Goal: Task Accomplishment & Management: Manage account settings

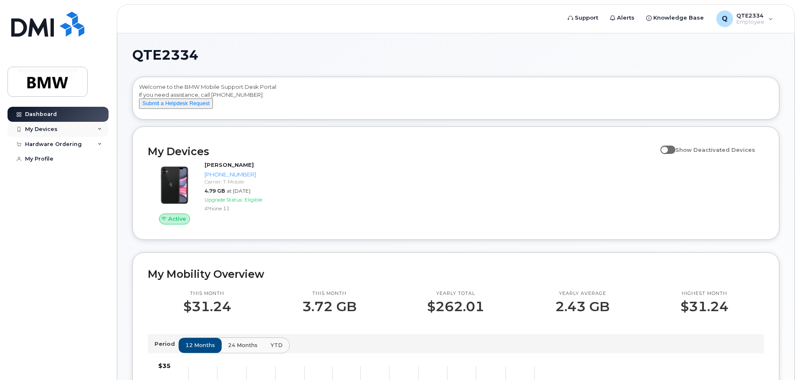
click at [58, 129] on div "My Devices" at bounding box center [58, 129] width 101 height 15
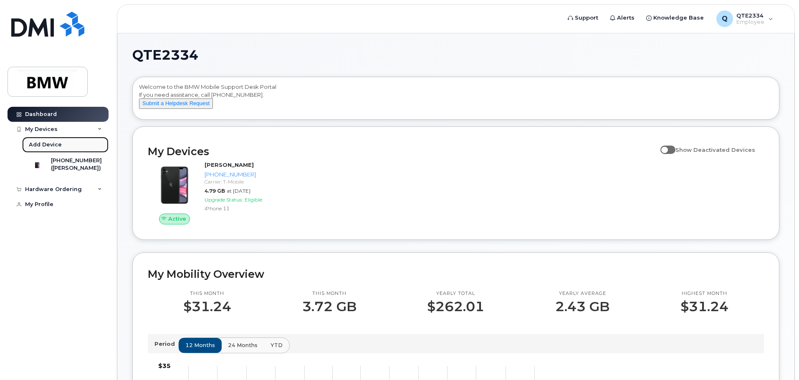
click at [46, 144] on div "Add Device" at bounding box center [45, 145] width 33 height 8
click at [43, 127] on div "My Devices" at bounding box center [41, 129] width 33 height 7
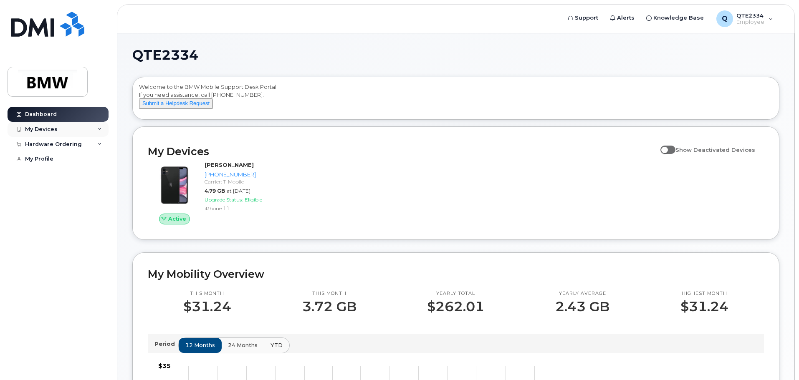
click at [43, 127] on div "My Devices" at bounding box center [41, 129] width 33 height 7
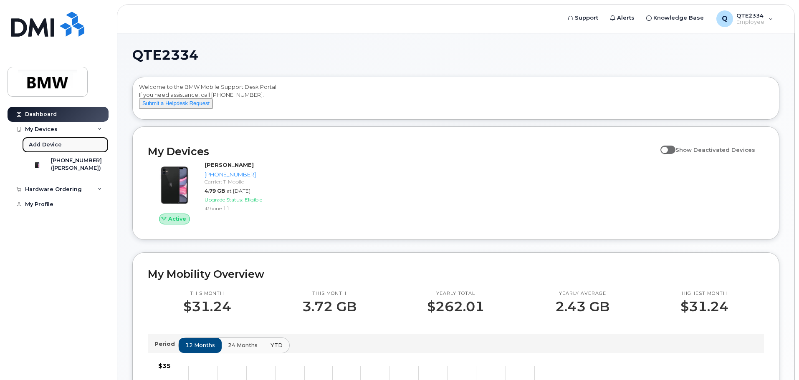
click at [43, 144] on div "Add Device" at bounding box center [45, 145] width 33 height 8
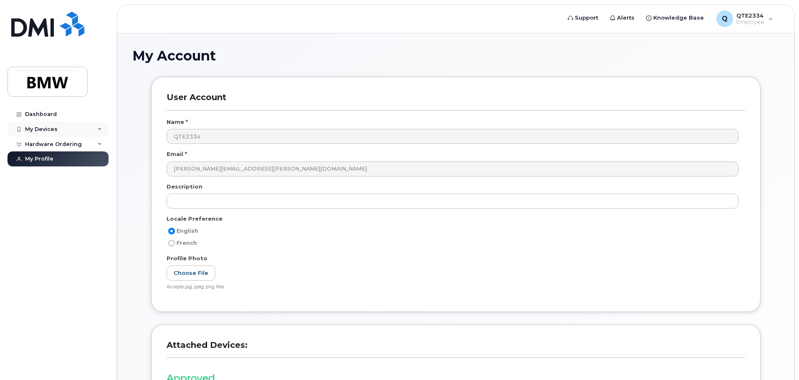
click at [40, 130] on div "My Devices" at bounding box center [41, 129] width 33 height 7
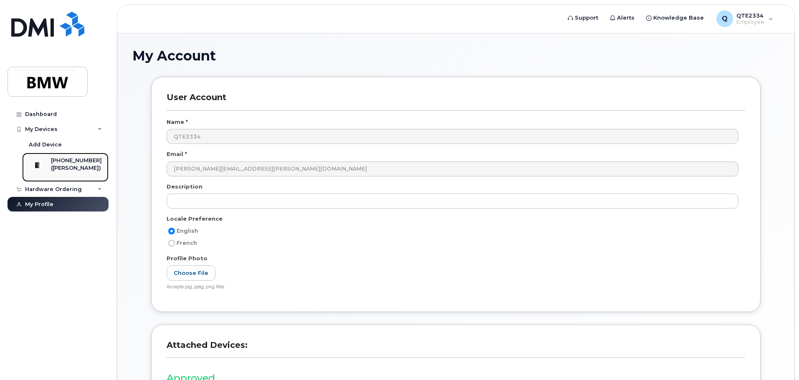
click at [71, 164] on div "[PHONE_NUMBER]" at bounding box center [76, 161] width 51 height 8
click at [47, 144] on div "Add Device" at bounding box center [45, 145] width 33 height 8
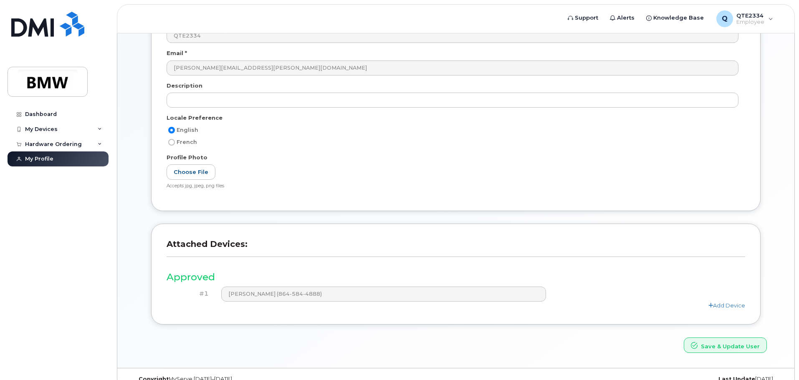
scroll to position [116, 0]
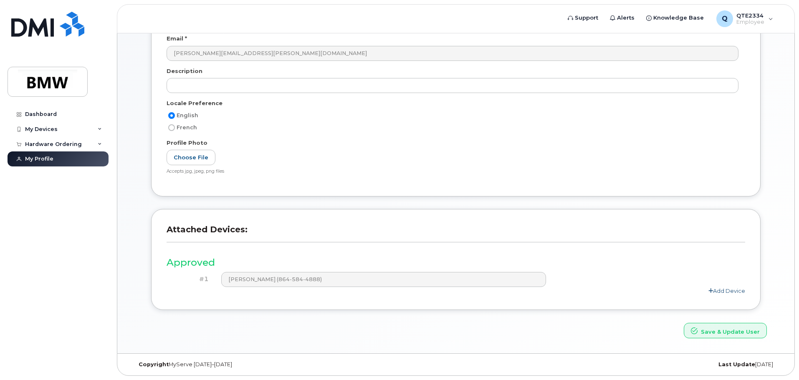
click at [738, 291] on link "Add Device" at bounding box center [726, 290] width 37 height 7
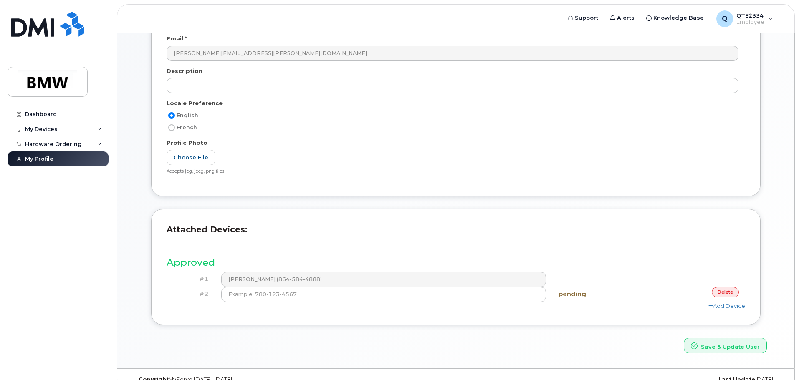
click at [724, 292] on link "delete" at bounding box center [724, 292] width 27 height 10
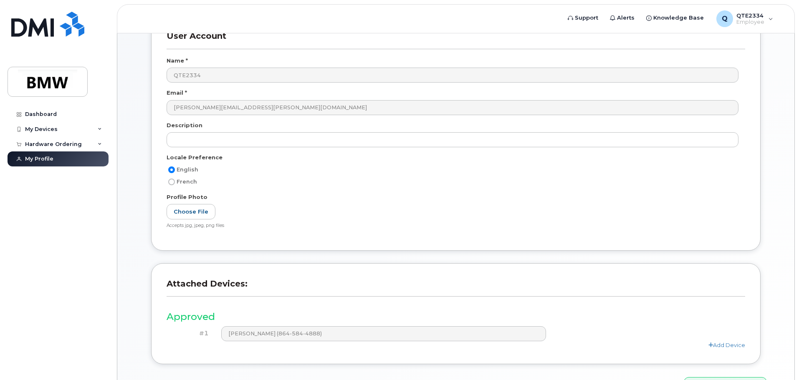
scroll to position [0, 0]
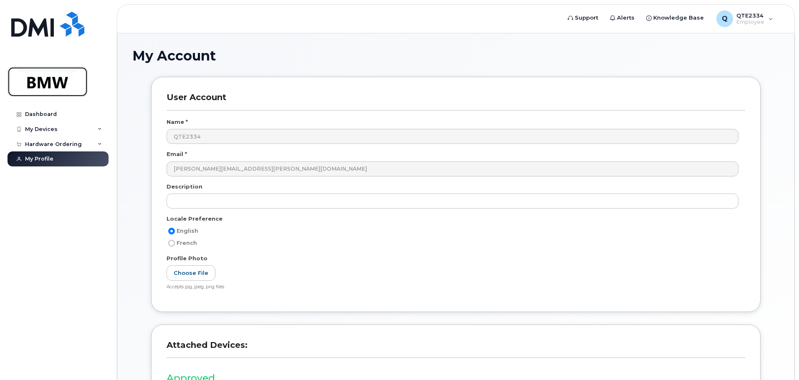
click at [38, 78] on img at bounding box center [47, 82] width 64 height 24
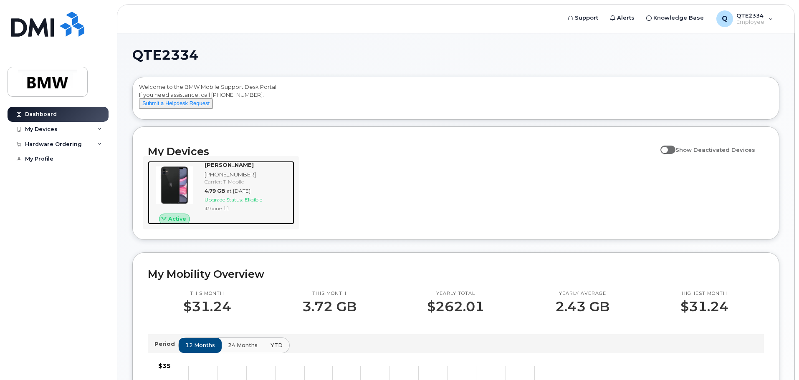
click at [237, 203] on span "Upgrade Status:" at bounding box center [223, 200] width 38 height 6
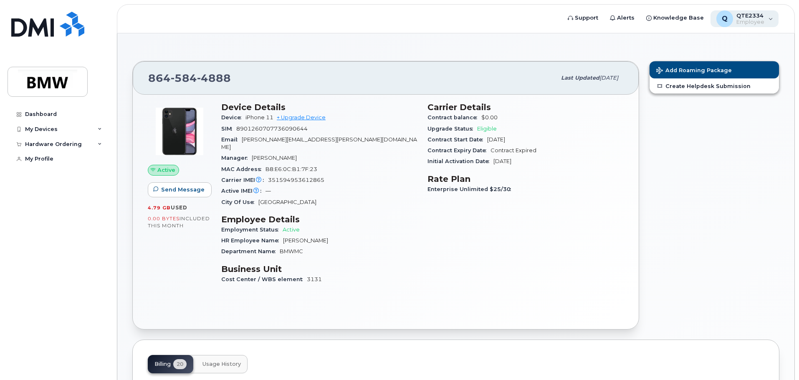
click at [767, 16] on div "Q QTE2334 Employee" at bounding box center [744, 18] width 68 height 17
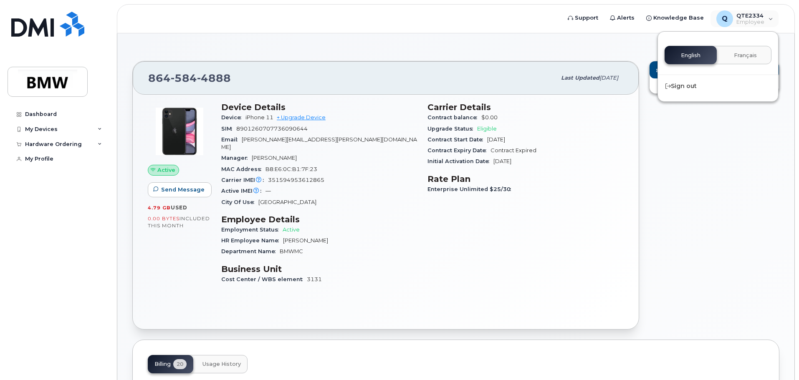
click at [672, 171] on div "Add Roaming Package Create Helpdesk Submission" at bounding box center [714, 195] width 140 height 279
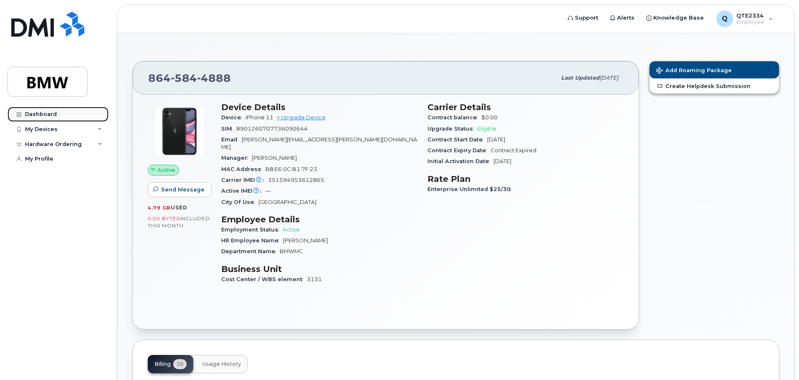
click at [32, 115] on div "Dashboard" at bounding box center [41, 114] width 32 height 7
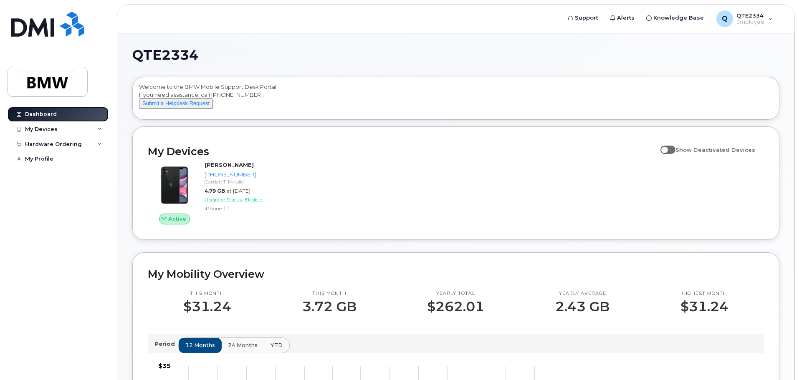
click at [50, 120] on link "Dashboard" at bounding box center [58, 114] width 101 height 15
click at [53, 131] on div "My Devices" at bounding box center [41, 129] width 33 height 7
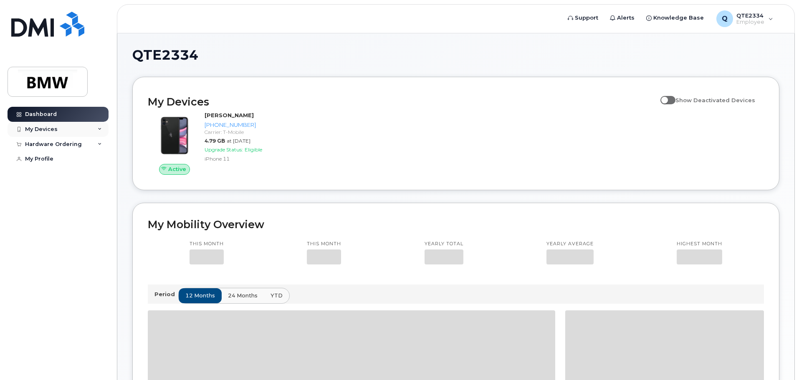
click at [58, 131] on div "My Devices" at bounding box center [58, 129] width 101 height 15
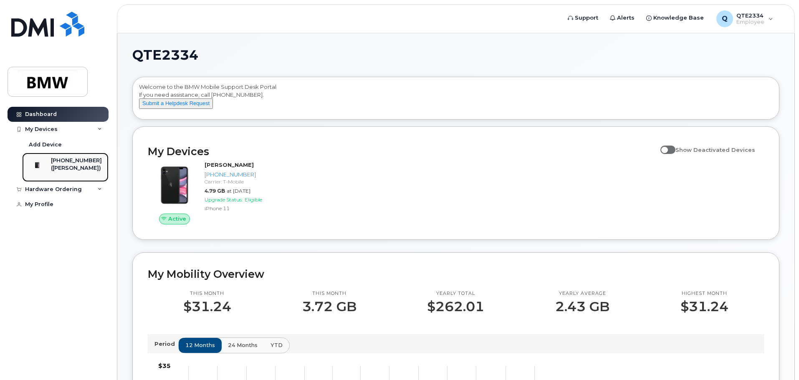
click at [74, 167] on div "([PERSON_NAME])" at bounding box center [76, 168] width 51 height 8
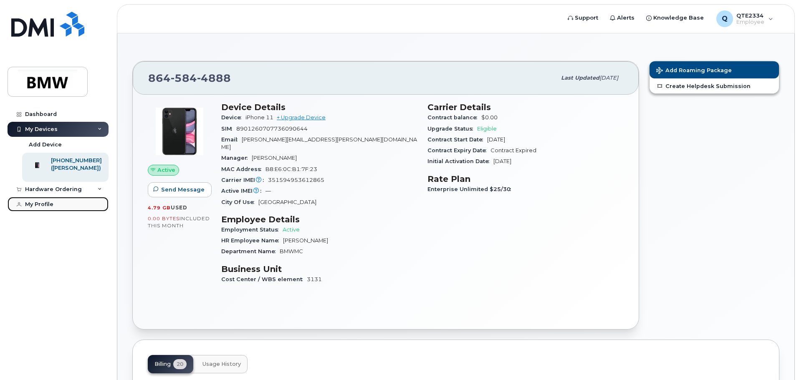
click at [50, 208] on link "My Profile" at bounding box center [58, 204] width 101 height 15
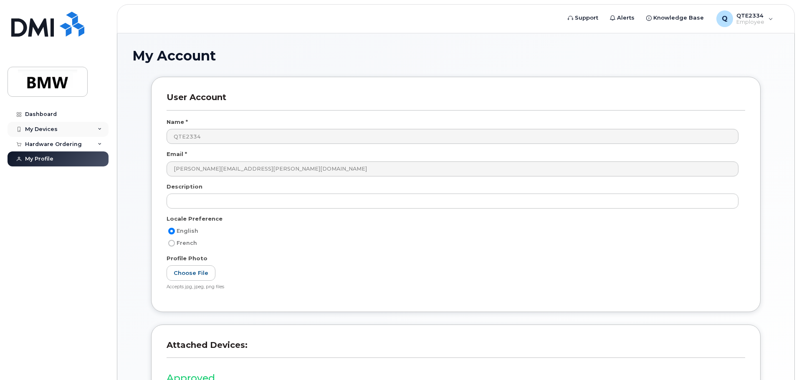
click at [43, 131] on div "My Devices" at bounding box center [41, 129] width 33 height 7
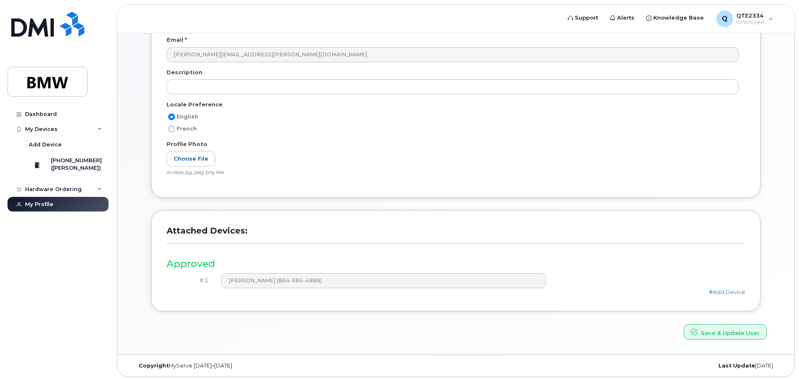
scroll to position [116, 0]
click at [53, 144] on div "Add Device" at bounding box center [45, 145] width 33 height 8
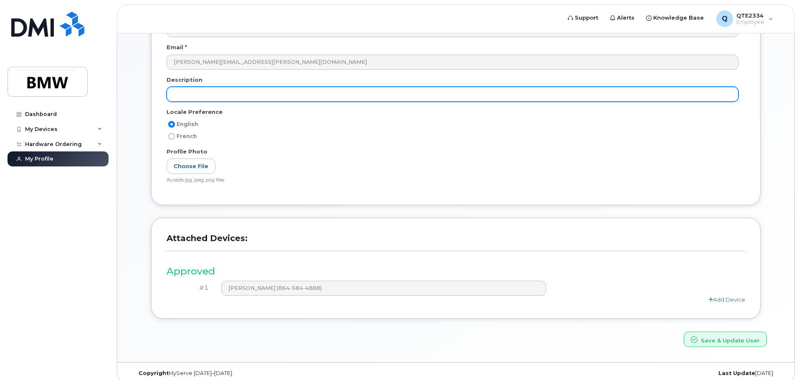
scroll to position [116, 0]
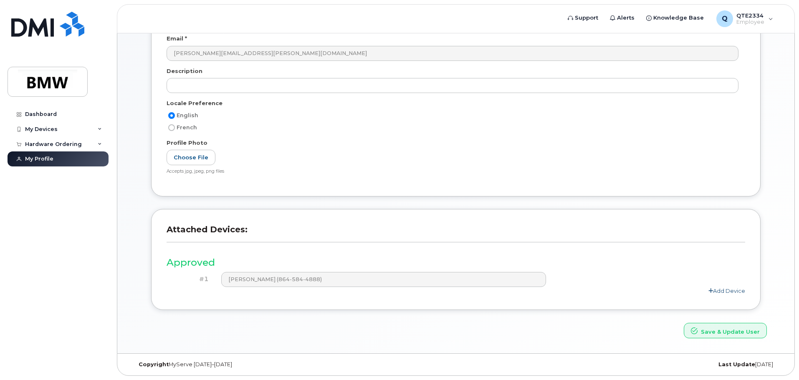
click at [725, 288] on link "Add Device" at bounding box center [726, 290] width 37 height 7
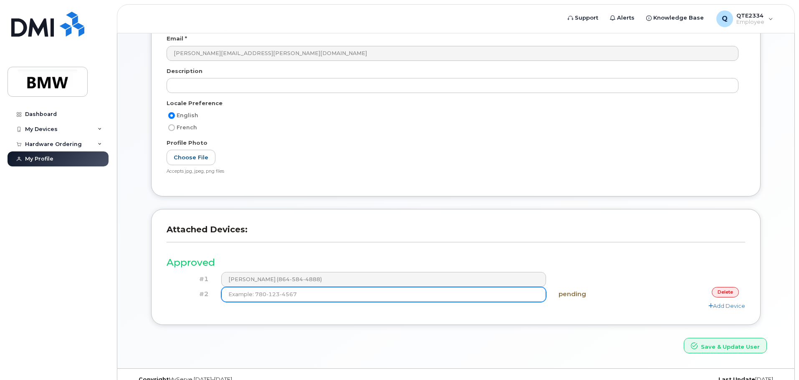
click at [318, 292] on input at bounding box center [383, 294] width 325 height 15
click at [314, 290] on input at bounding box center [383, 294] width 325 height 15
click at [291, 295] on input at bounding box center [383, 294] width 325 height 15
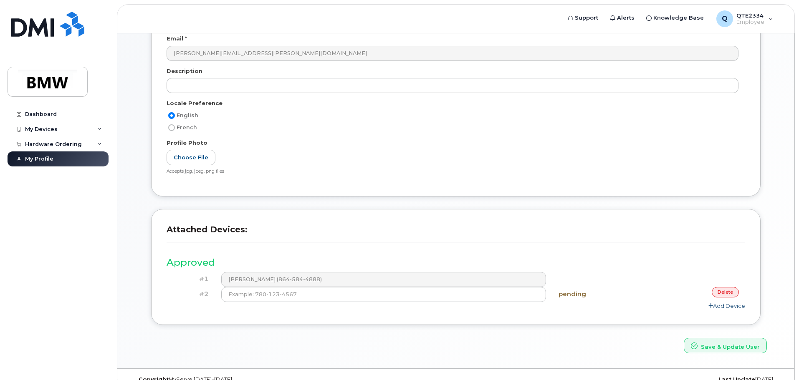
click at [722, 307] on link "Add Device" at bounding box center [726, 306] width 37 height 7
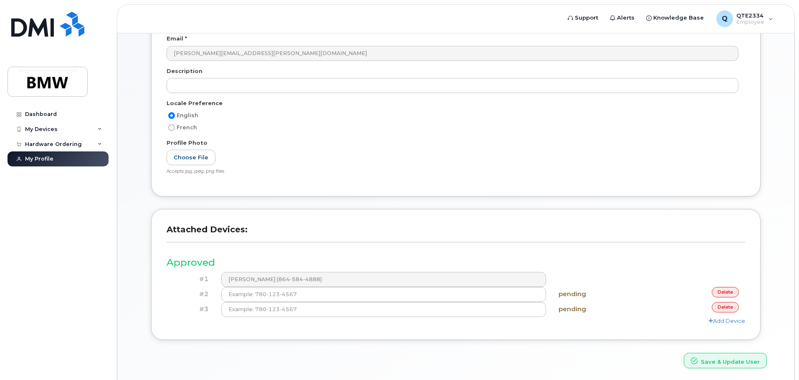
click at [724, 306] on link "delete" at bounding box center [724, 307] width 27 height 10
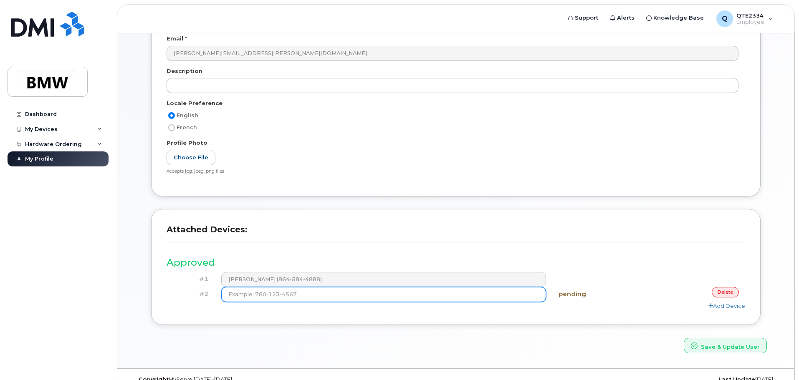
click at [348, 293] on input at bounding box center [383, 294] width 325 height 15
type input "(864) 584-4888"
click at [683, 338] on button "Save & Update User" at bounding box center [724, 345] width 83 height 15
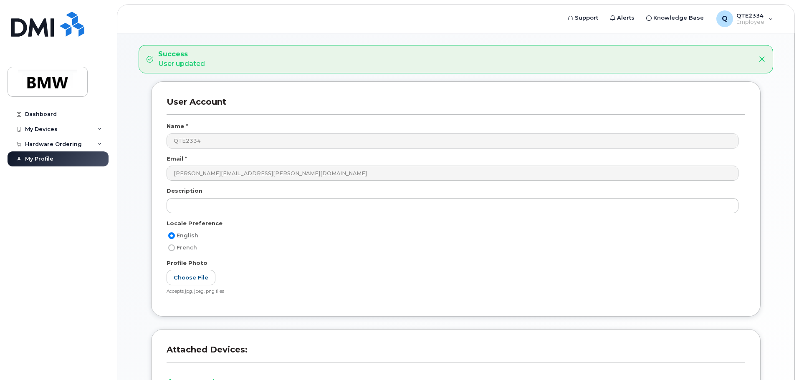
scroll to position [26, 0]
